Goal: Task Accomplishment & Management: Manage account settings

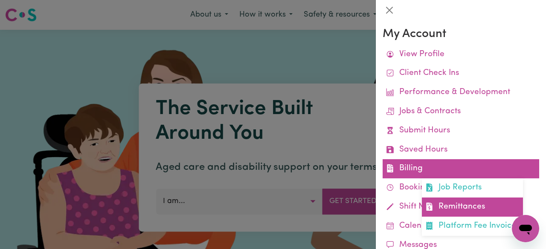
click at [452, 205] on link "Remittances" at bounding box center [472, 207] width 101 height 19
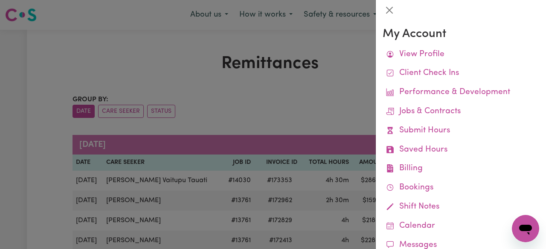
click at [49, 148] on div at bounding box center [273, 124] width 546 height 249
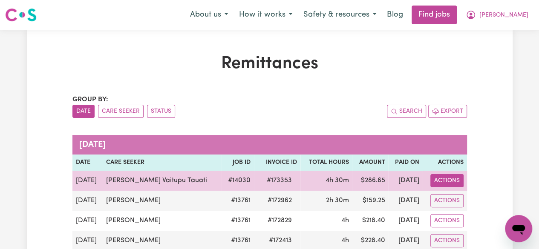
click at [445, 177] on button "Actions" at bounding box center [446, 180] width 33 height 13
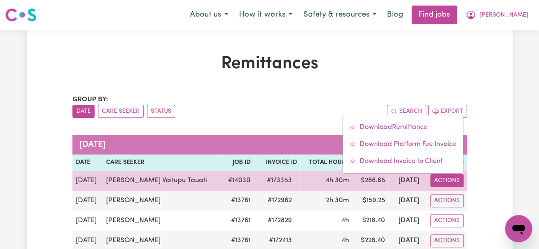
click at [272, 175] on td "# 173353" at bounding box center [277, 181] width 46 height 20
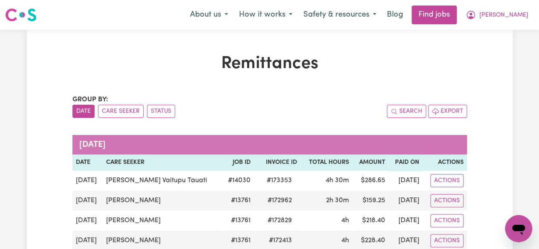
click at [517, 17] on span "[PERSON_NAME]" at bounding box center [503, 15] width 49 height 9
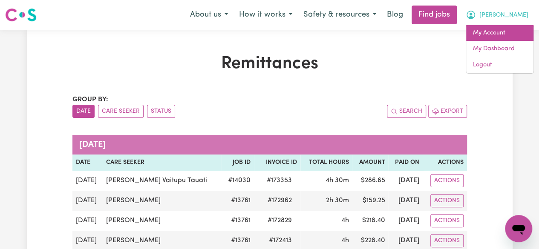
click at [486, 31] on link "My Account" at bounding box center [499, 33] width 67 height 16
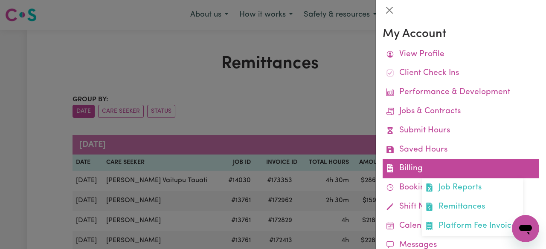
click at [409, 167] on link "Billing Job Reports Remittances Platform Fee Invoices" at bounding box center [460, 168] width 156 height 19
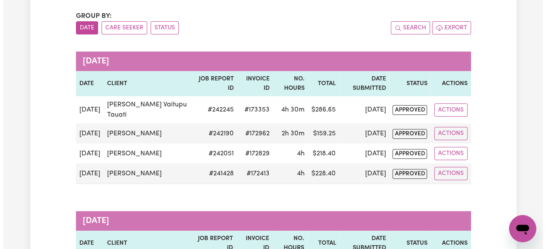
scroll to position [86, 0]
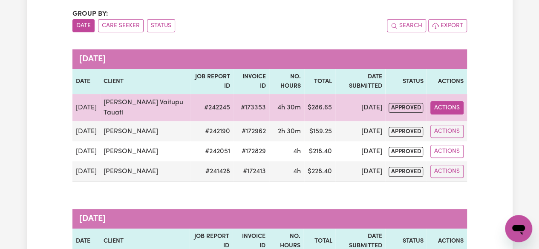
click at [448, 108] on button "Actions" at bounding box center [446, 107] width 33 height 13
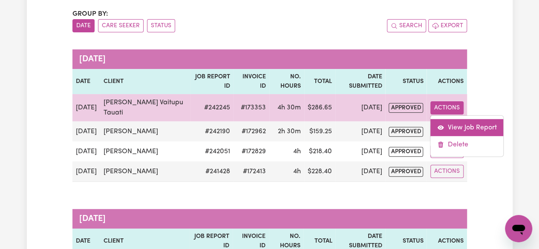
click at [460, 129] on link "View Job Report" at bounding box center [466, 127] width 73 height 17
select select "pm"
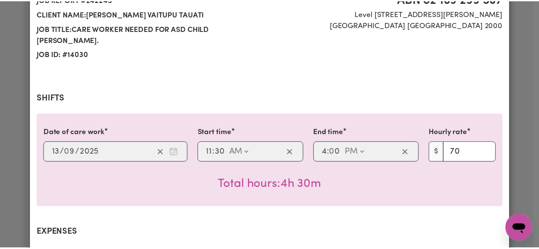
scroll to position [0, 0]
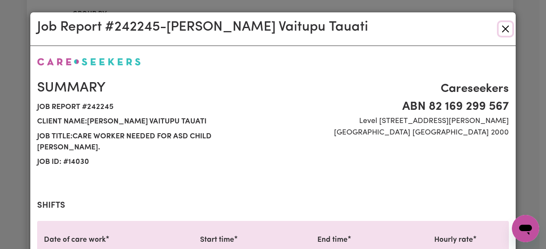
click at [501, 29] on button "Close" at bounding box center [505, 29] width 14 height 14
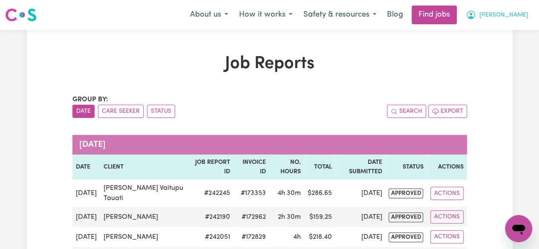
click at [514, 14] on span "[PERSON_NAME]" at bounding box center [503, 15] width 49 height 9
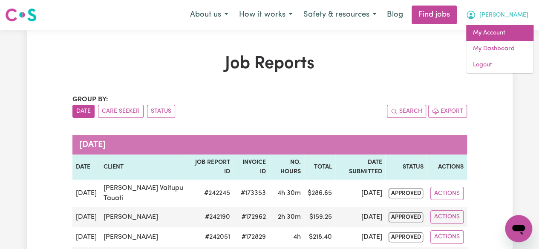
click at [500, 33] on link "My Account" at bounding box center [499, 33] width 67 height 16
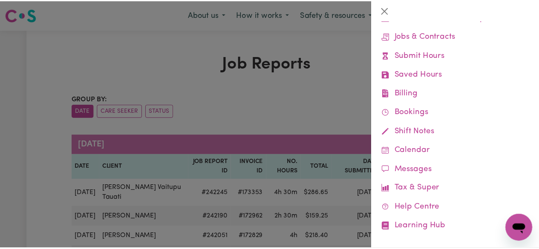
scroll to position [83, 0]
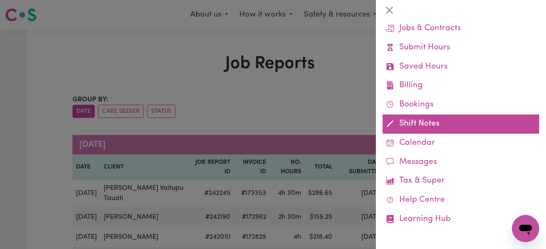
click at [429, 123] on link "Shift Notes" at bounding box center [460, 124] width 156 height 19
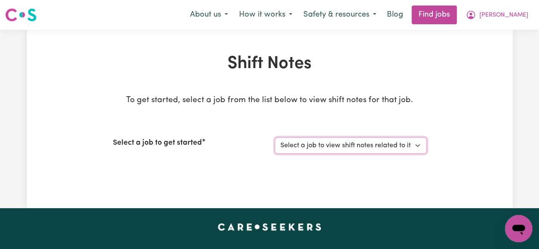
click at [414, 144] on select "Select a job to view shift notes related to it... [[PERSON_NAME]] Support Worke…" at bounding box center [351, 146] width 152 height 16
select select "14030"
click at [275, 138] on select "Select a job to view shift notes related to it... [[PERSON_NAME]] Support Worke…" at bounding box center [351, 146] width 152 height 16
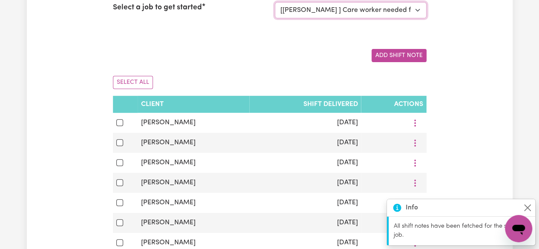
scroll to position [139, 0]
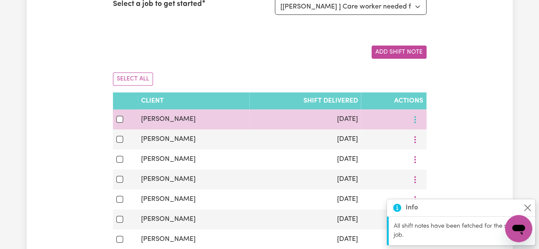
click at [412, 118] on icon "More options" at bounding box center [415, 120] width 9 height 9
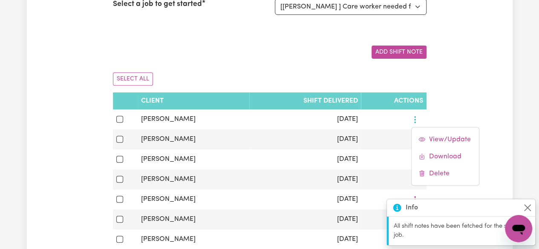
click at [465, 92] on div "Shift Notes To get started, select a job from the list below to view shift note…" at bounding box center [270, 96] width 486 height 362
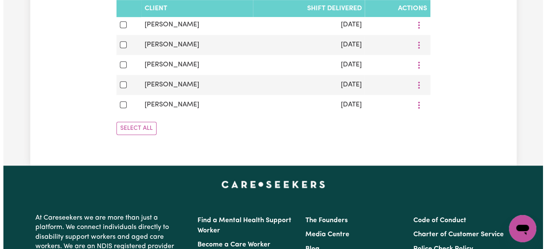
scroll to position [275, 0]
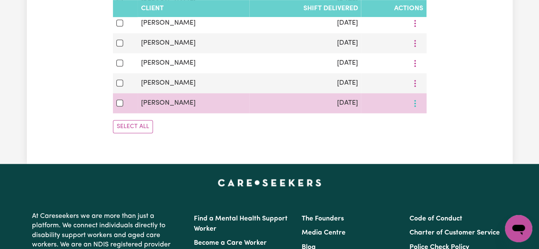
click at [413, 104] on icon "More options" at bounding box center [415, 103] width 9 height 9
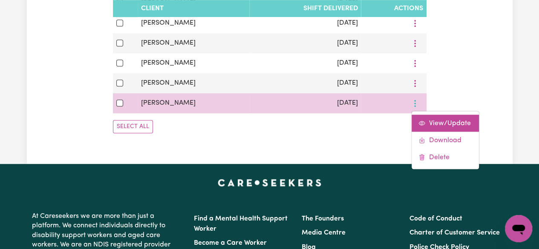
click at [454, 127] on link "View/Update" at bounding box center [445, 123] width 67 height 17
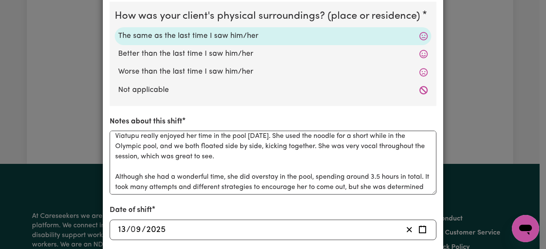
scroll to position [0, 0]
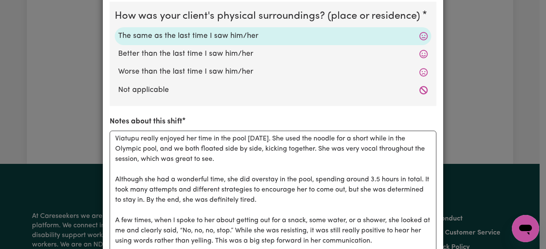
drag, startPoint x: 430, startPoint y: 194, endPoint x: 436, endPoint y: 269, distance: 75.7
click at [436, 249] on html "Menu About us How it works Safety & resources Blog Find jobs [PERSON_NAME] Note…" at bounding box center [273, 128] width 546 height 806
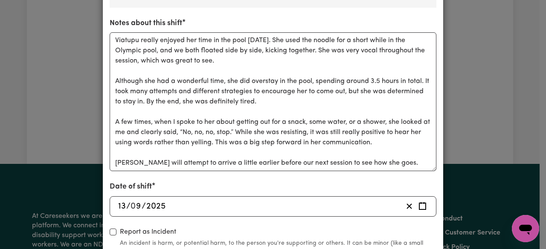
scroll to position [367, 0]
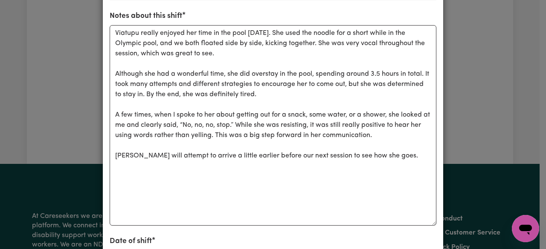
drag, startPoint x: 430, startPoint y: 163, endPoint x: 433, endPoint y: 225, distance: 62.3
click at [433, 225] on div "Notes about this shift Viatupu really enjoyed her time in the pool [DATE]. She …" at bounding box center [273, 118] width 326 height 215
drag, startPoint x: 384, startPoint y: 156, endPoint x: 110, endPoint y: 34, distance: 300.7
click at [110, 34] on textarea "Viatupu really enjoyed her time in the pool [DATE]. She used the noodle for a s…" at bounding box center [273, 125] width 326 height 201
